Goal: Task Accomplishment & Management: Complete application form

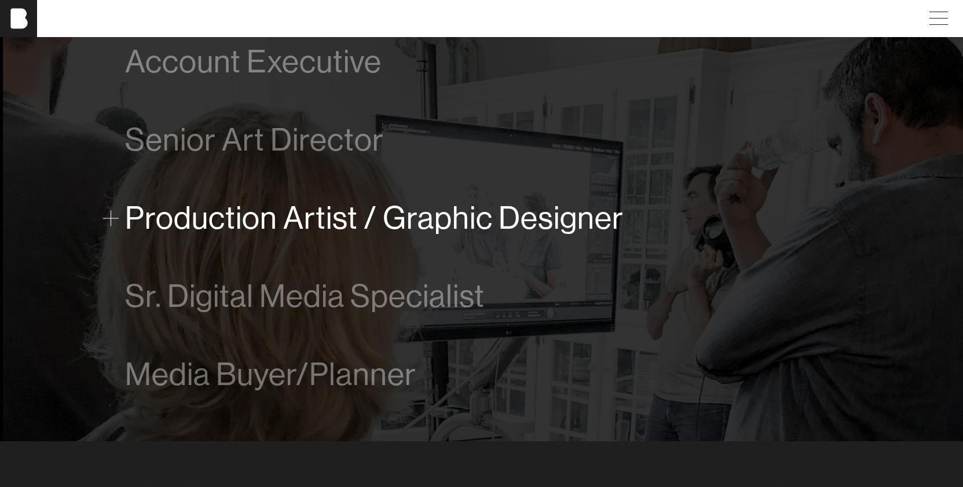
click at [109, 217] on span at bounding box center [111, 218] width 16 height 16
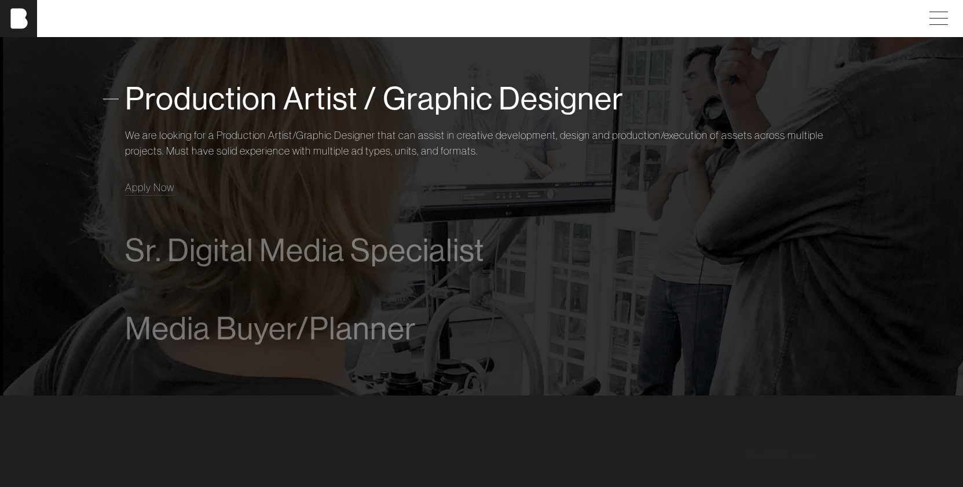
scroll to position [872, 0]
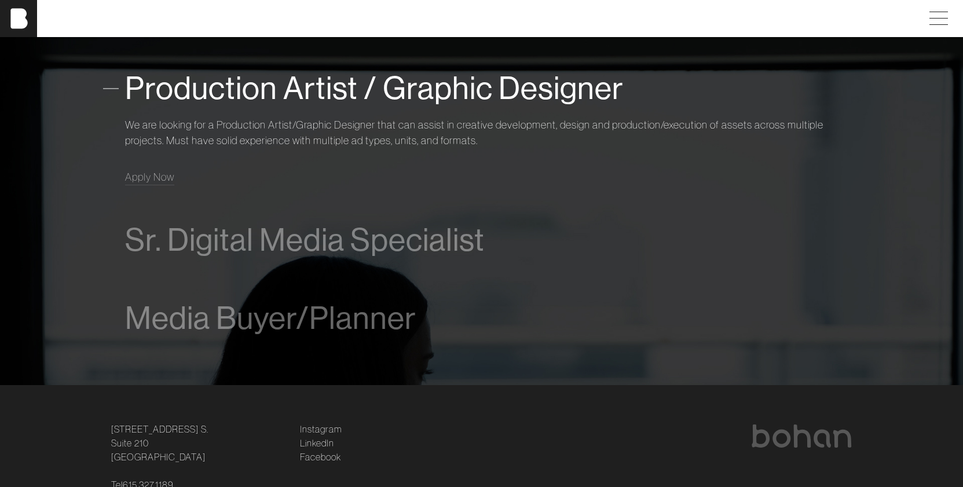
click at [436, 139] on p "We are looking for a Production Artist/Graphic Designer that can assist in crea…" at bounding box center [482, 132] width 714 height 31
click at [492, 146] on p "We are looking for a Production Artist/Graphic Designer that can assist in crea…" at bounding box center [482, 132] width 714 height 31
click at [140, 176] on span "Apply Now" at bounding box center [149, 176] width 49 height 13
click at [446, 203] on div "Sr. Digital Media Specialist We’re looking for an experienced Digital Media Spe…" at bounding box center [482, 240] width 714 height 78
click at [492, 130] on p "We are looking for a Production Artist/Graphic Designer that can assist in crea…" at bounding box center [482, 132] width 714 height 31
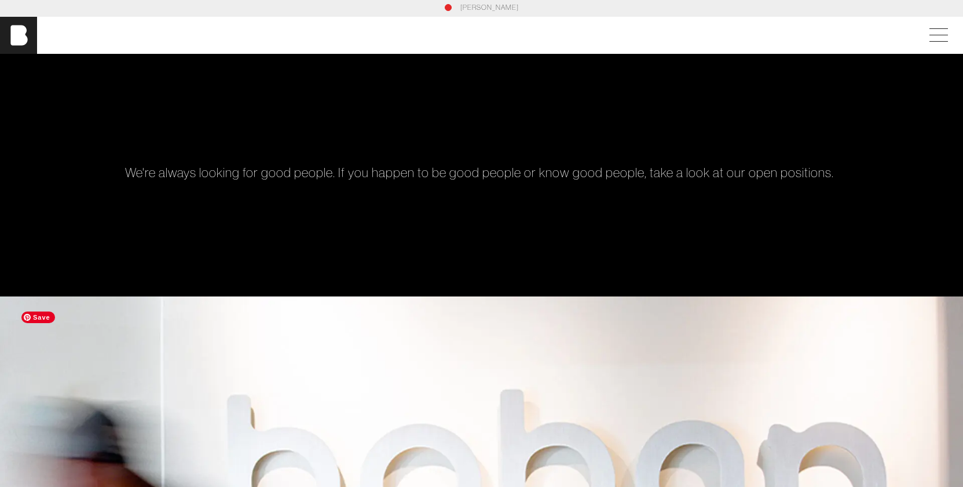
scroll to position [0, 0]
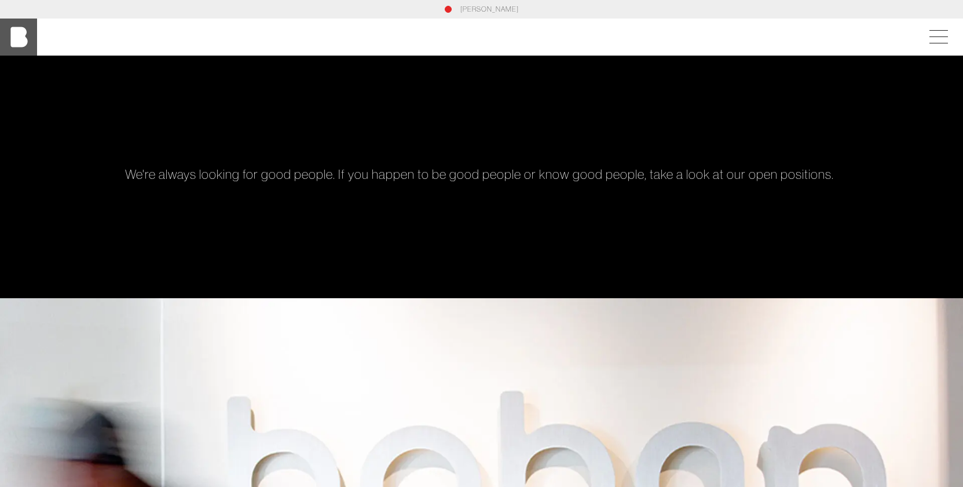
click at [16, 33] on img at bounding box center [18, 37] width 37 height 37
